Goal: Information Seeking & Learning: Learn about a topic

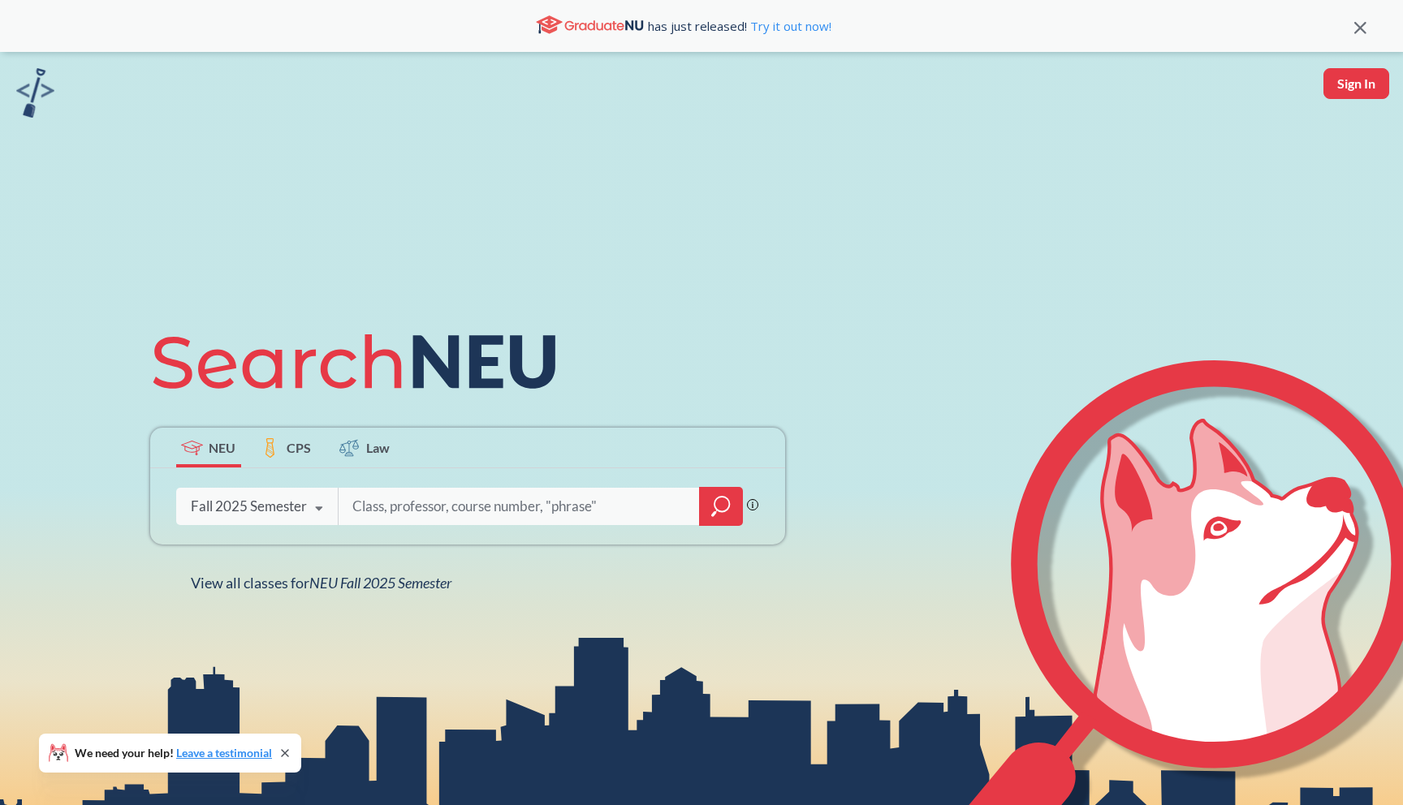
click at [416, 494] on input "search" at bounding box center [520, 506] width 338 height 34
type input "F"
type input "Software Engineering"
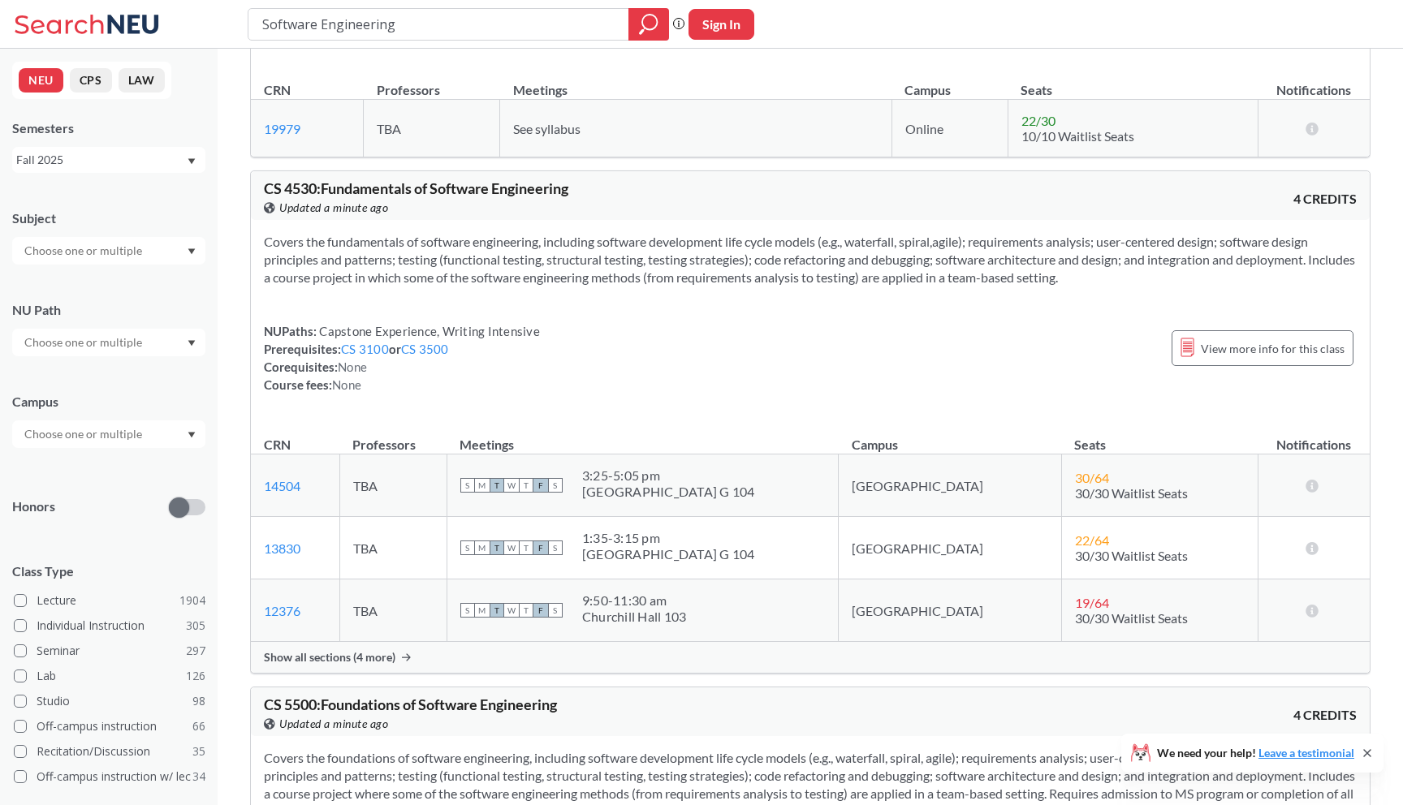
scroll to position [1138, 0]
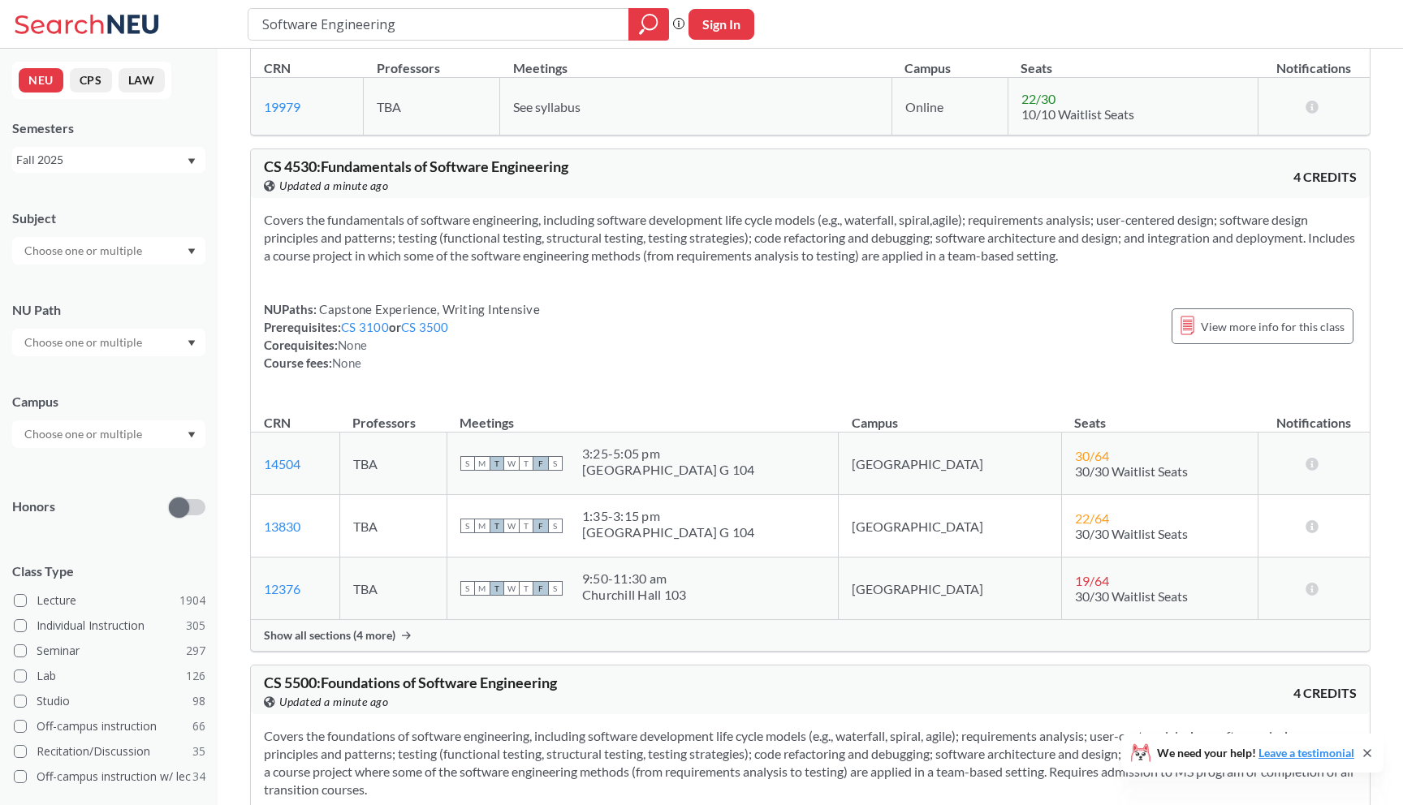
click at [358, 633] on span "Show all sections (4 more)" at bounding box center [330, 635] width 132 height 15
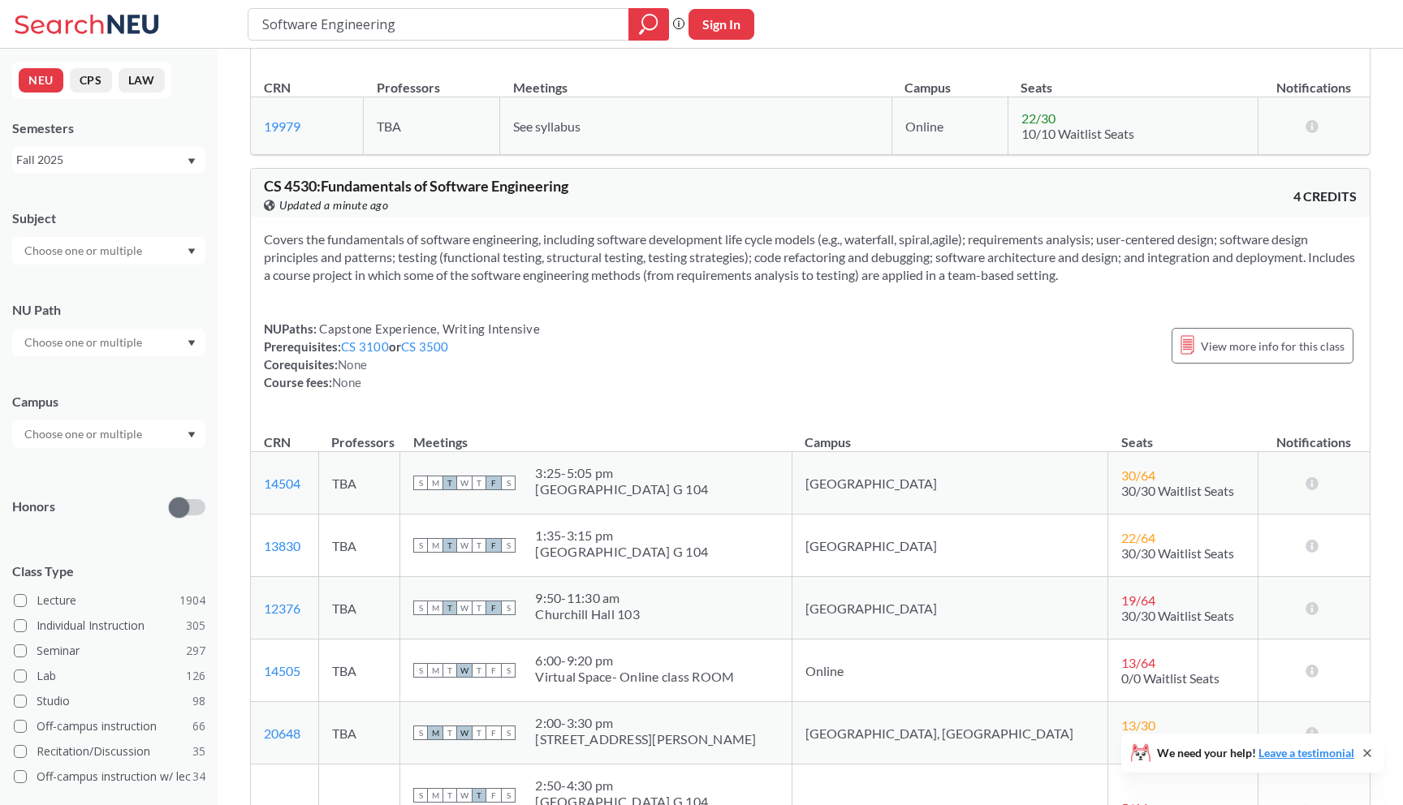
scroll to position [1116, 0]
drag, startPoint x: 593, startPoint y: 192, endPoint x: 248, endPoint y: 188, distance: 345.8
copy span "CS 4530 : Fundamentals of Software Engineering"
